Goal: Task Accomplishment & Management: Manage account settings

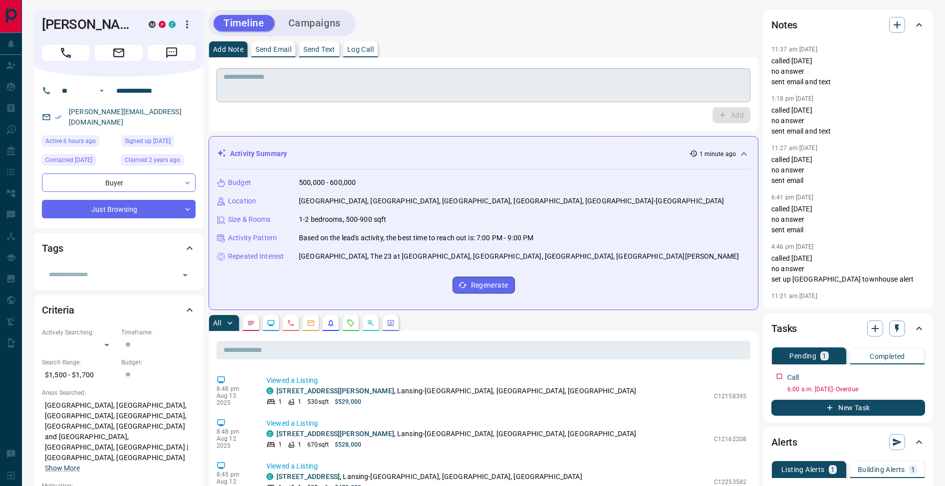
click at [331, 94] on textarea at bounding box center [483, 85] width 520 height 25
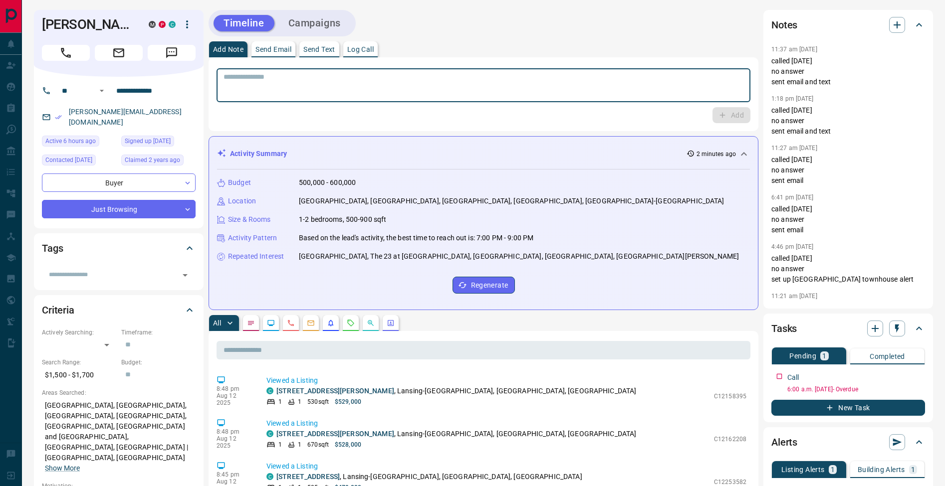
drag, startPoint x: 371, startPoint y: 56, endPoint x: 420, endPoint y: 60, distance: 49.0
click at [371, 56] on button "Log Call" at bounding box center [360, 49] width 34 height 16
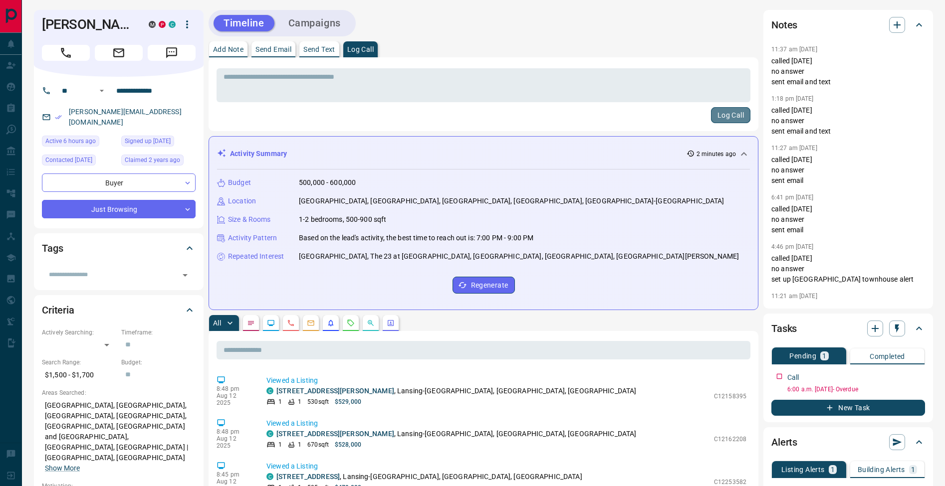
click at [745, 119] on button "Log Call" at bounding box center [730, 115] width 39 height 16
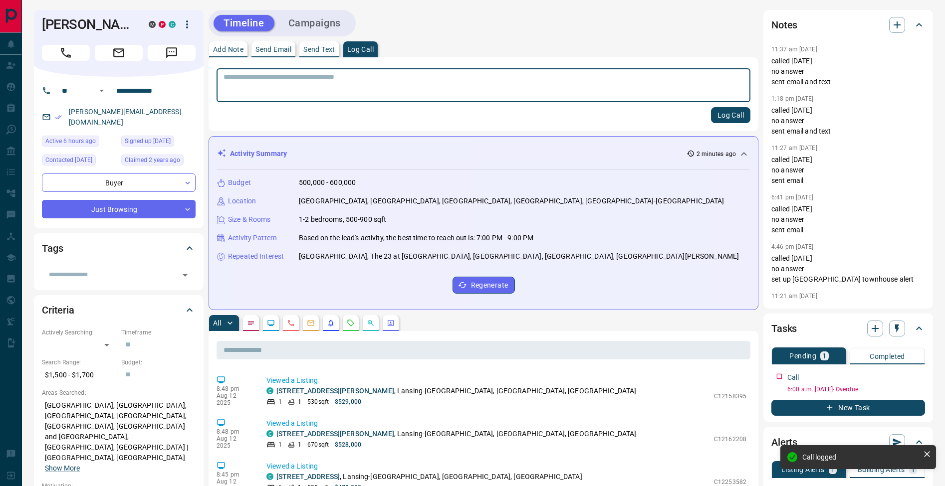
click at [226, 49] on p "Add Note" at bounding box center [228, 49] width 30 height 7
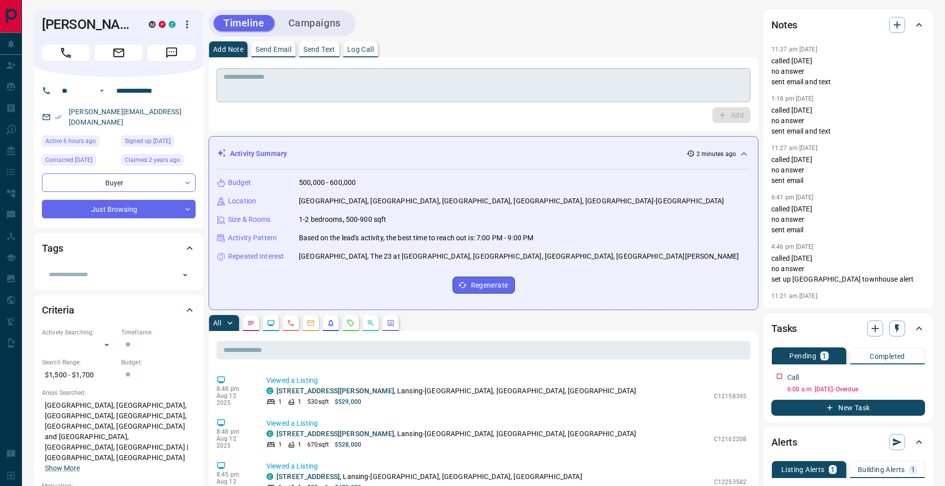
click at [307, 93] on textarea at bounding box center [483, 85] width 520 height 25
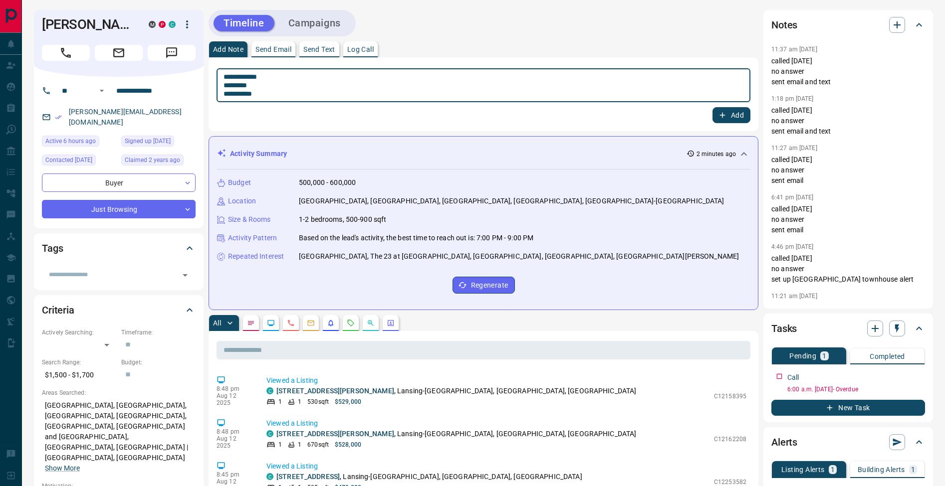
click at [226, 86] on textarea "**********" at bounding box center [483, 85] width 520 height 25
type textarea "**********"
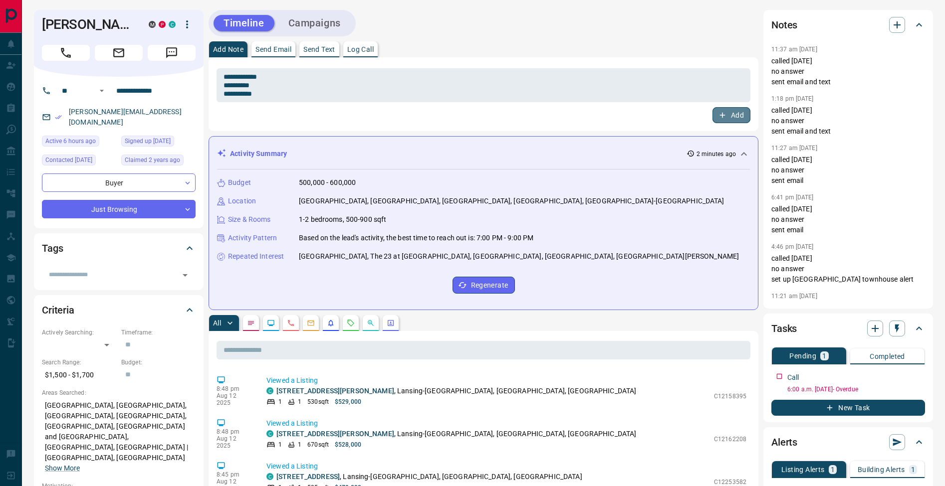
click at [737, 115] on button "Add" at bounding box center [731, 115] width 38 height 16
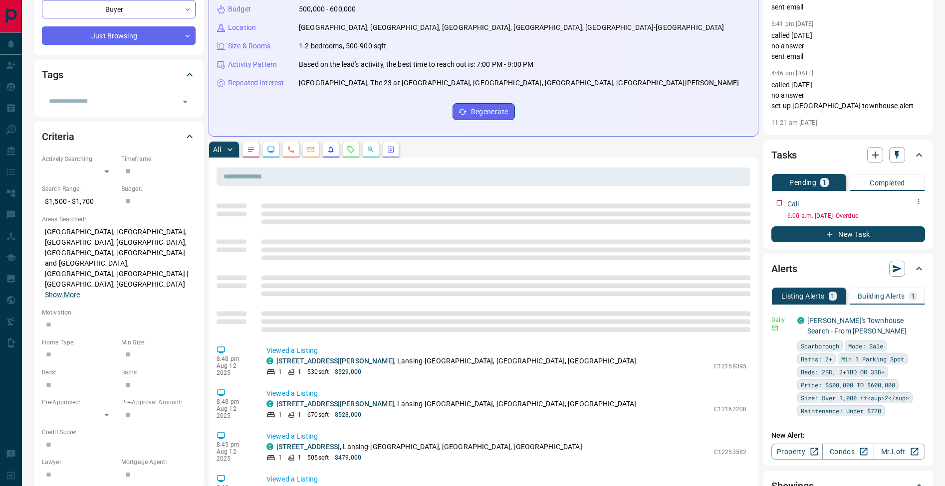
click at [916, 203] on icon "button" at bounding box center [918, 202] width 8 height 8
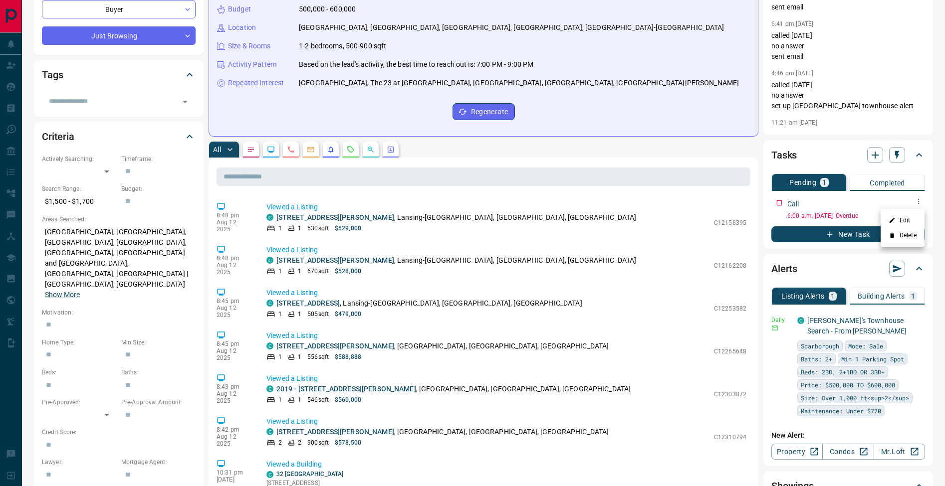
click at [913, 219] on li "Edit" at bounding box center [902, 220] width 44 height 15
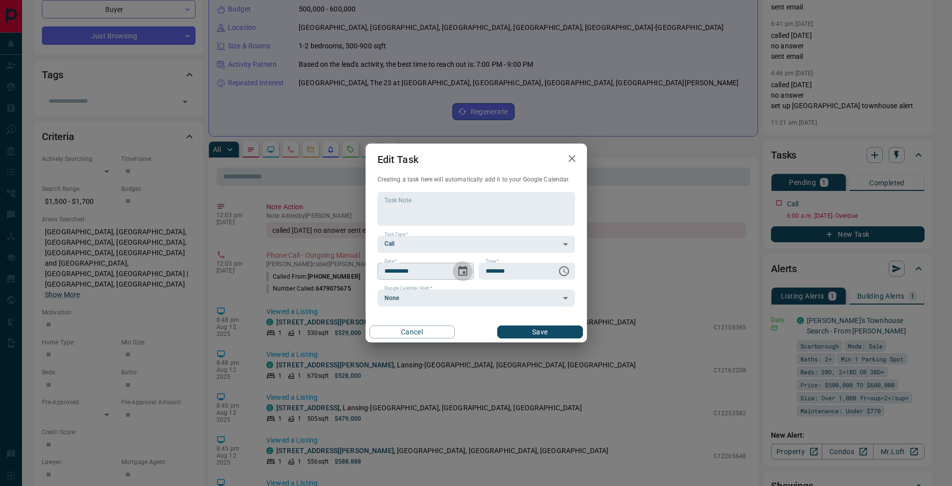
click at [459, 271] on icon "Choose date, selected date is Aug 7, 2025" at bounding box center [463, 271] width 12 height 12
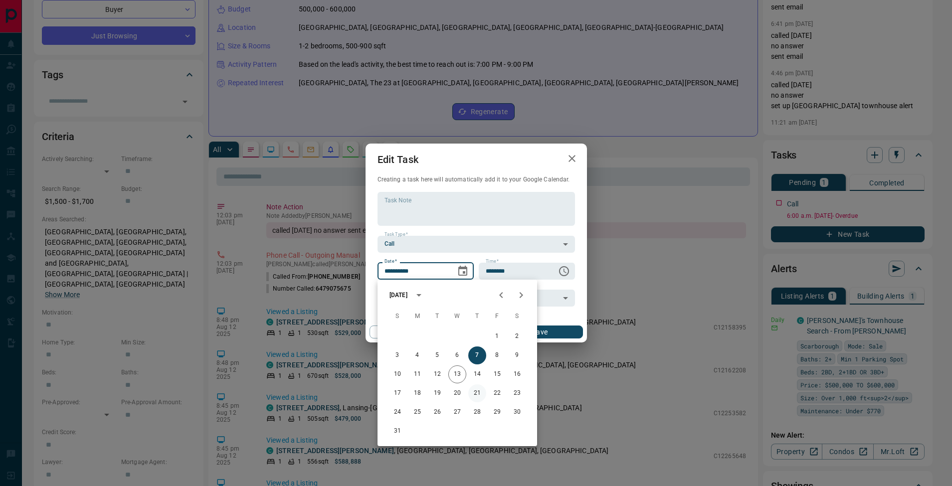
click at [474, 397] on button "21" at bounding box center [477, 394] width 18 height 18
type input "**********"
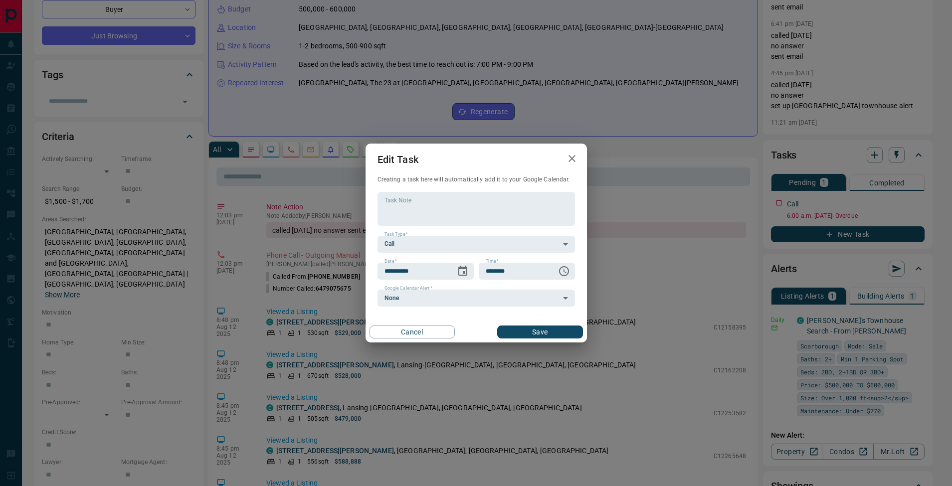
click at [549, 334] on button "Save" at bounding box center [539, 332] width 85 height 13
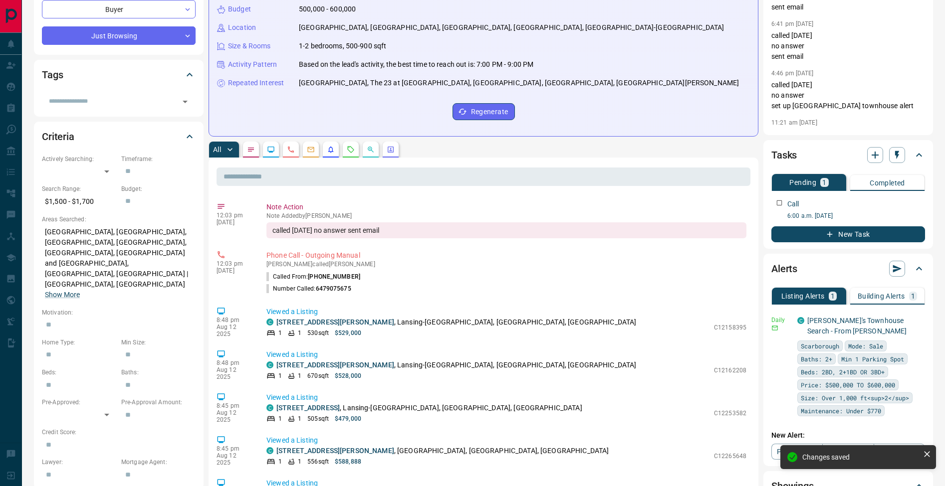
scroll to position [0, 0]
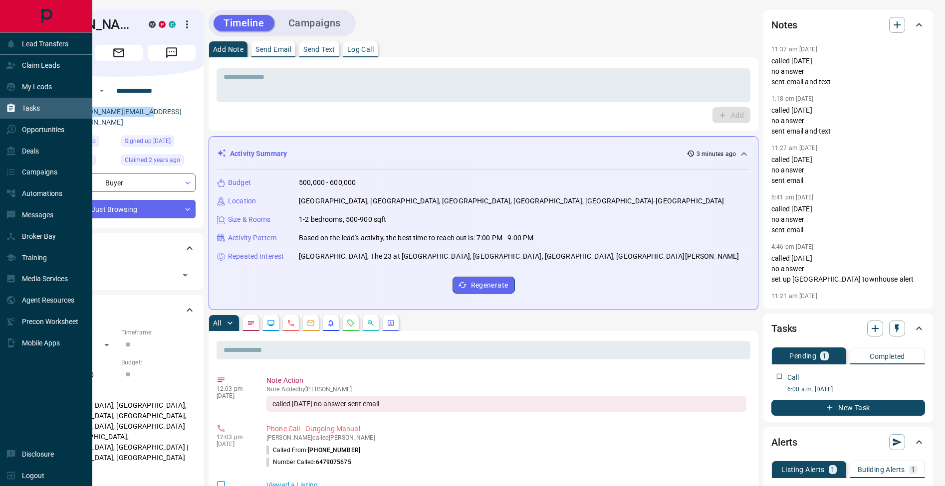
click at [13, 110] on icon at bounding box center [10, 108] width 7 height 8
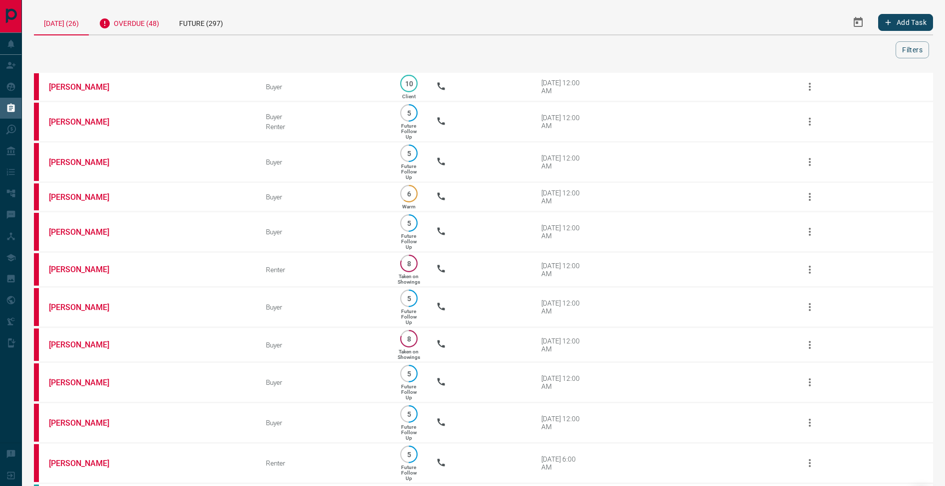
click at [147, 26] on div "Overdue (48)" at bounding box center [129, 22] width 80 height 24
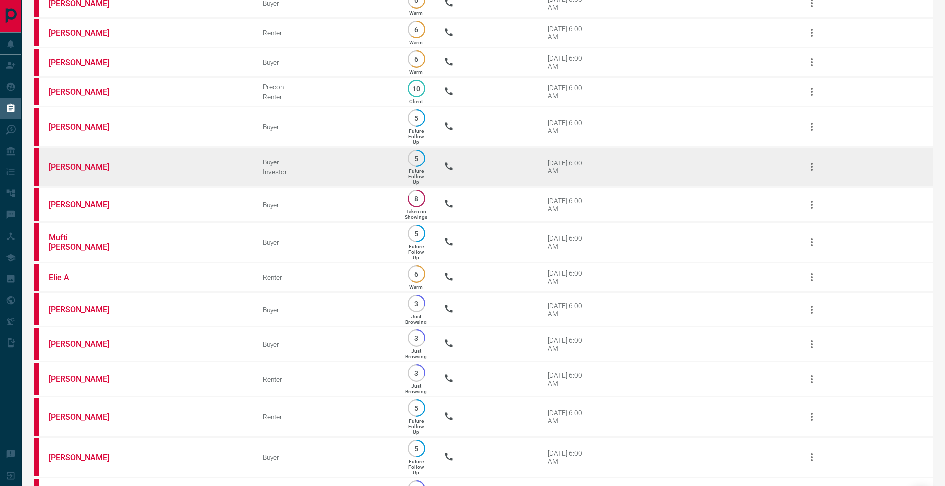
scroll to position [413, 0]
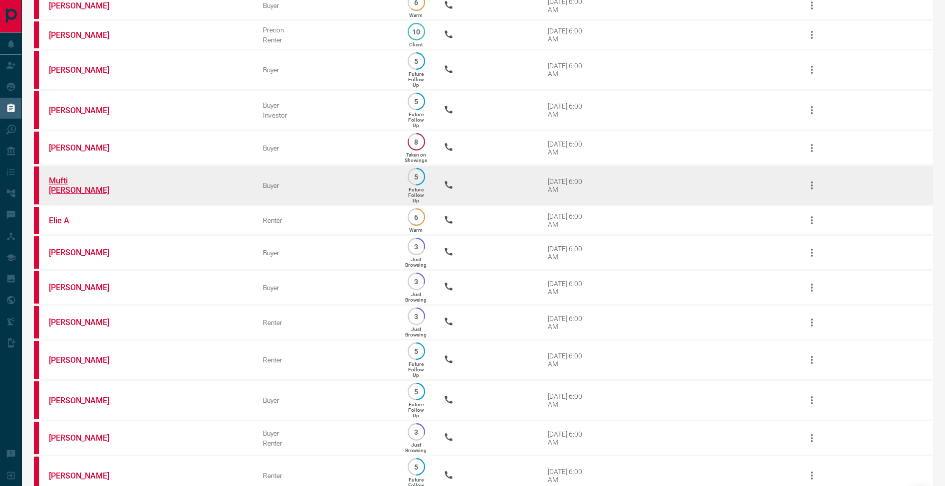
click at [93, 195] on link "Mufti [PERSON_NAME]" at bounding box center [86, 185] width 75 height 19
